Goal: Understand process/instructions: Learn how to perform a task or action

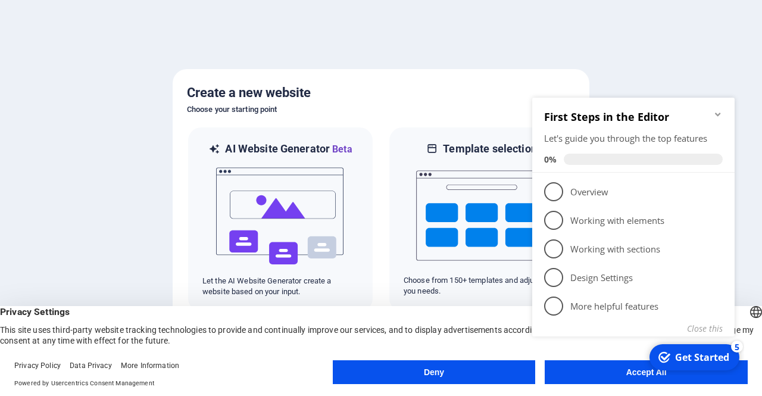
click at [607, 361] on div "checkmark Get Started 5 First Steps in the Editor Let's guide you through the t…" at bounding box center [636, 230] width 217 height 289
click at [603, 374] on div "checkmark Get Started 5 First Steps in the Editor Let's guide you through the t…" at bounding box center [636, 230] width 217 height 289
click at [700, 365] on div "checkmark Get Started 5" at bounding box center [695, 357] width 90 height 26
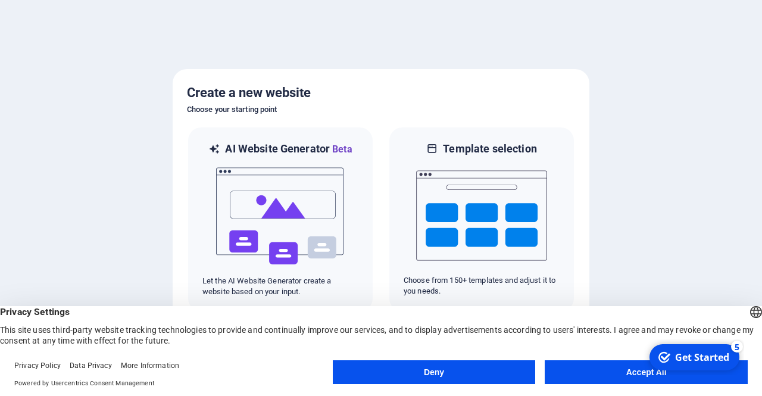
click at [730, 364] on div "Get Started" at bounding box center [702, 357] width 54 height 13
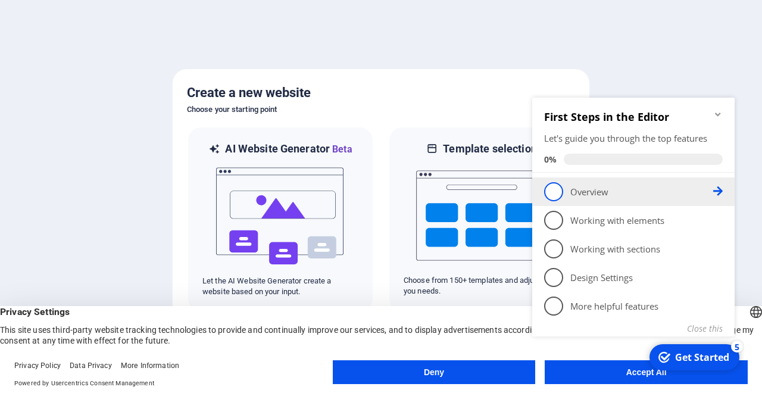
click at [552, 188] on span "1" at bounding box center [553, 191] width 19 height 19
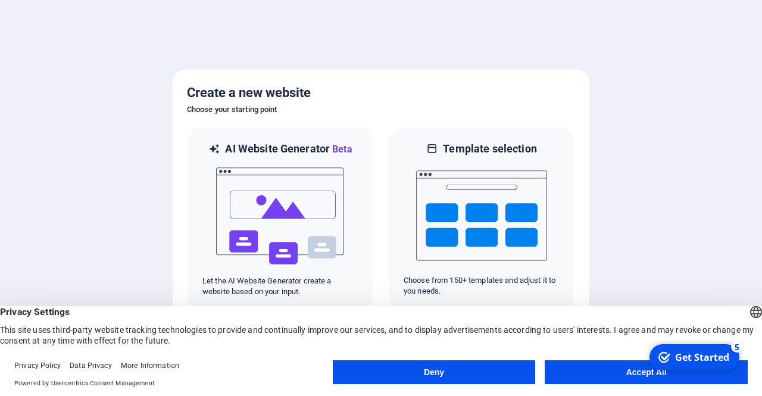
click at [643, 364] on html "checkmark Get Started 5 First Steps in the Editor Let's guide you through the t…" at bounding box center [693, 357] width 101 height 36
click at [614, 368] on button "Accept All" at bounding box center [646, 372] width 203 height 24
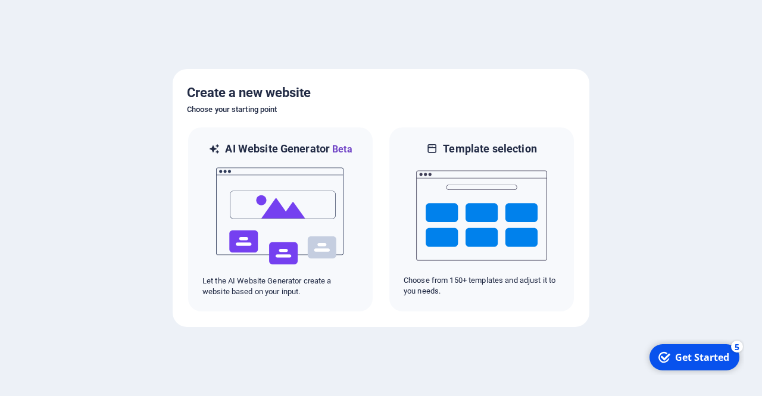
click at [690, 354] on div "Get Started" at bounding box center [702, 357] width 54 height 13
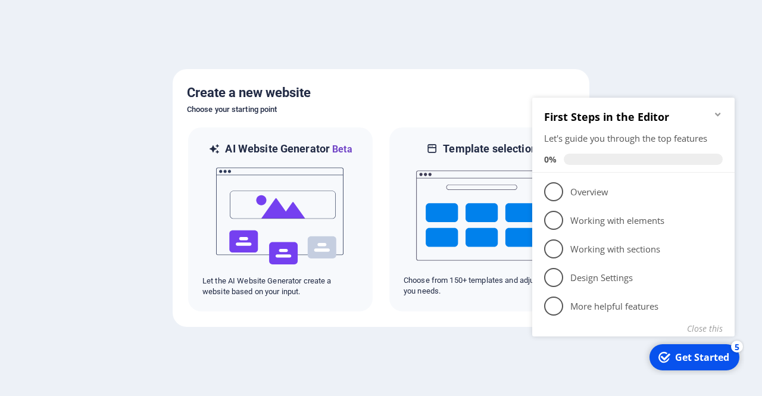
click at [685, 363] on div "Get Started" at bounding box center [702, 357] width 54 height 13
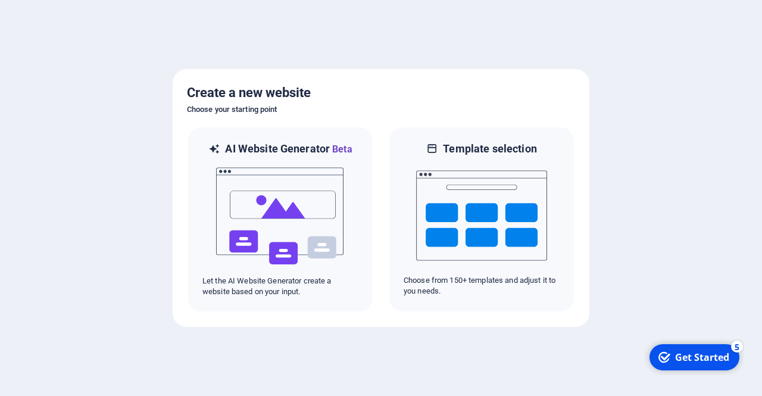
click at [730, 364] on div "Get Started" at bounding box center [702, 357] width 54 height 13
